Goal: Share content: Share content

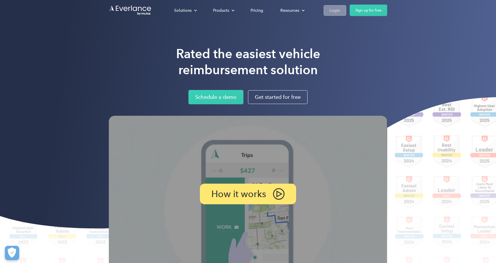
click at [332, 13] on div "Login" at bounding box center [335, 10] width 11 height 7
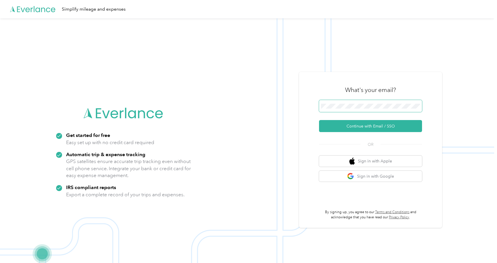
click at [353, 103] on span at bounding box center [370, 106] width 103 height 12
click at [345, 126] on button "Continue with Email / SSO" at bounding box center [370, 126] width 103 height 12
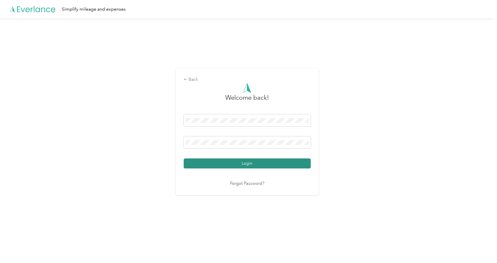
click at [241, 164] on button "Login" at bounding box center [247, 163] width 127 height 10
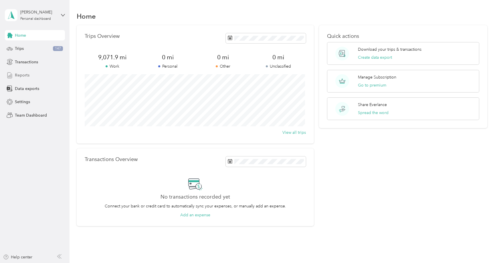
click at [21, 74] on span "Reports" at bounding box center [22, 75] width 15 height 6
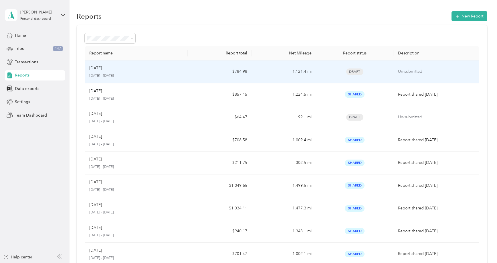
click at [127, 70] on div "Aug 2025" at bounding box center [136, 68] width 94 height 6
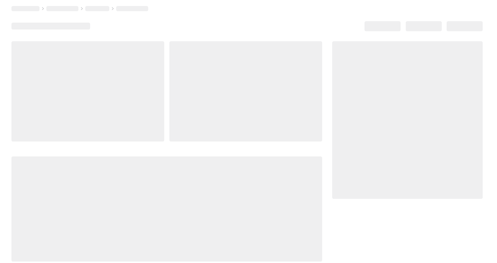
click at [127, 70] on div at bounding box center [87, 91] width 153 height 100
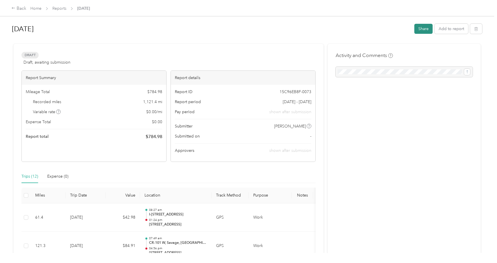
click at [423, 29] on button "Share" at bounding box center [424, 29] width 18 height 10
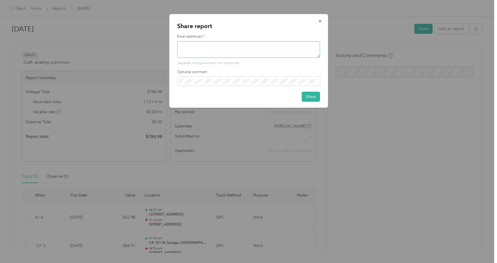
click at [219, 46] on textarea at bounding box center [248, 49] width 143 height 17
type textarea "tlarson@gonyeahomes.com"
click at [312, 96] on button "Share" at bounding box center [311, 97] width 18 height 10
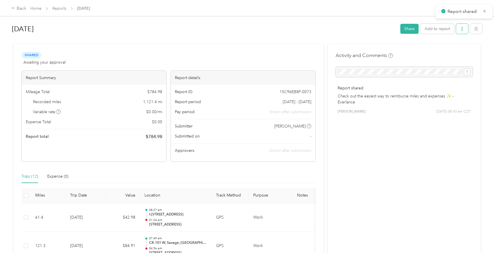
click at [463, 31] on button "button" at bounding box center [463, 29] width 12 height 10
click at [449, 51] on span "Download" at bounding box center [444, 50] width 19 height 6
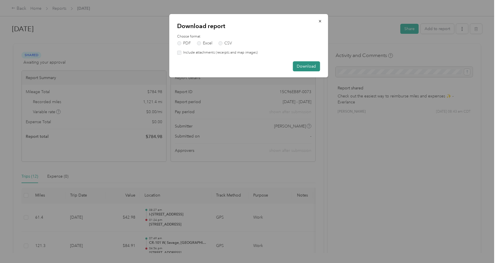
click at [299, 68] on button "Download" at bounding box center [306, 66] width 27 height 10
